Goal: Information Seeking & Learning: Learn about a topic

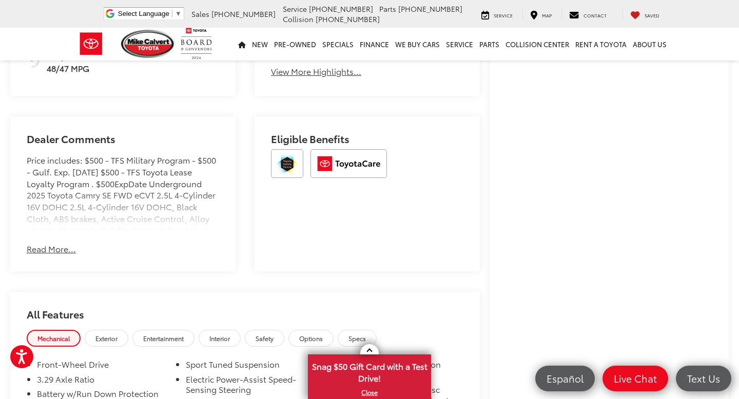
scroll to position [560, 0]
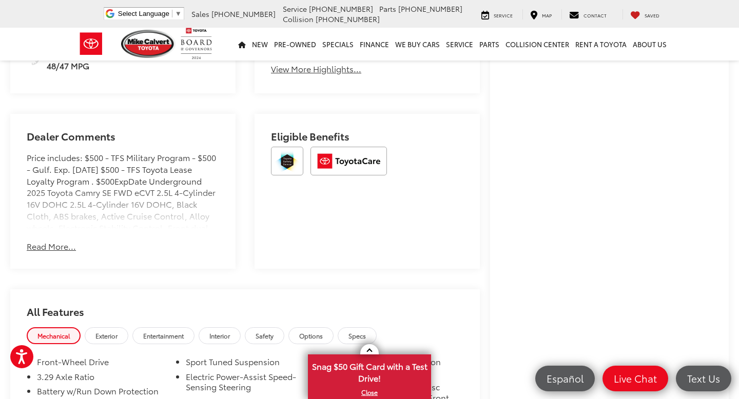
click at [58, 252] on button "Read More..." at bounding box center [51, 247] width 49 height 12
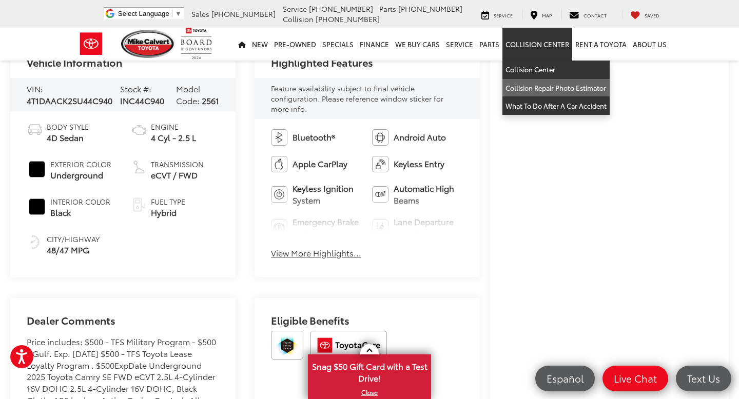
scroll to position [429, 0]
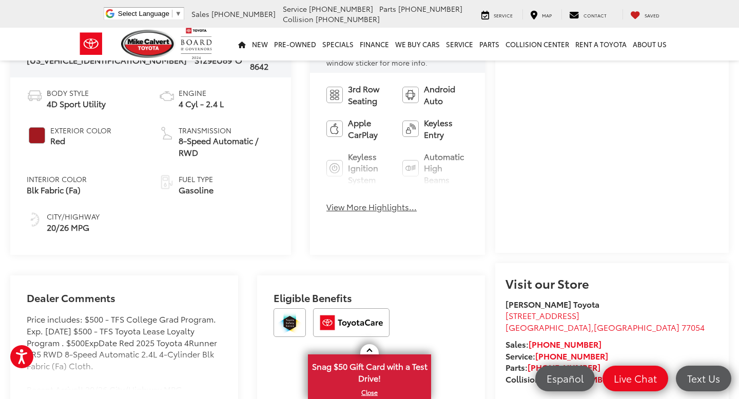
scroll to position [435, 0]
